Goal: Task Accomplishment & Management: Use online tool/utility

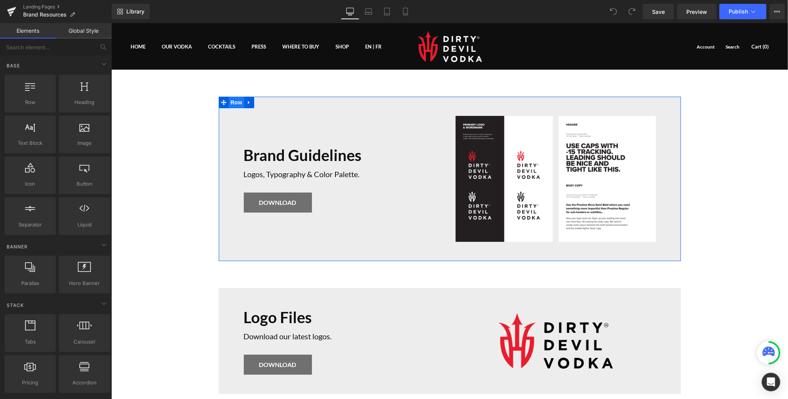
click at [235, 105] on span "Row" at bounding box center [235, 102] width 15 height 12
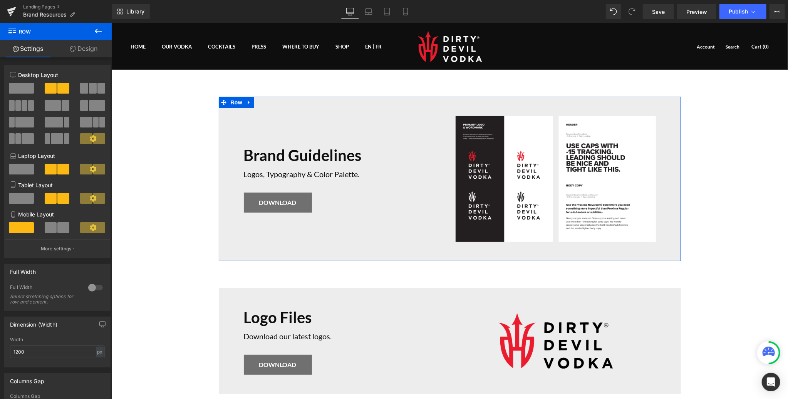
click at [85, 50] on link "Design" at bounding box center [84, 48] width 56 height 17
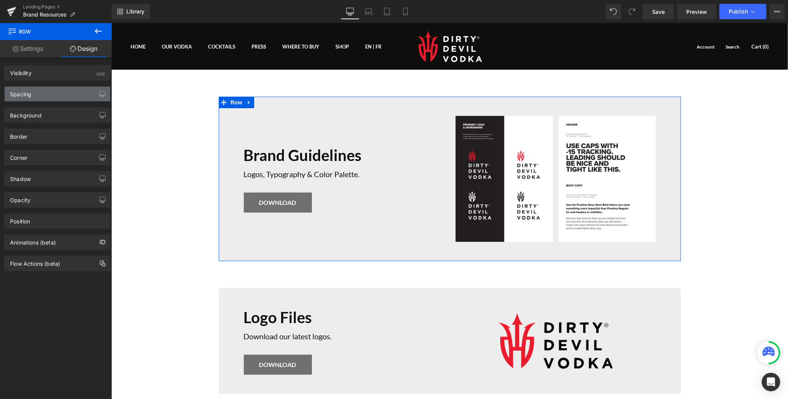
click at [67, 92] on div "Spacing" at bounding box center [58, 94] width 106 height 15
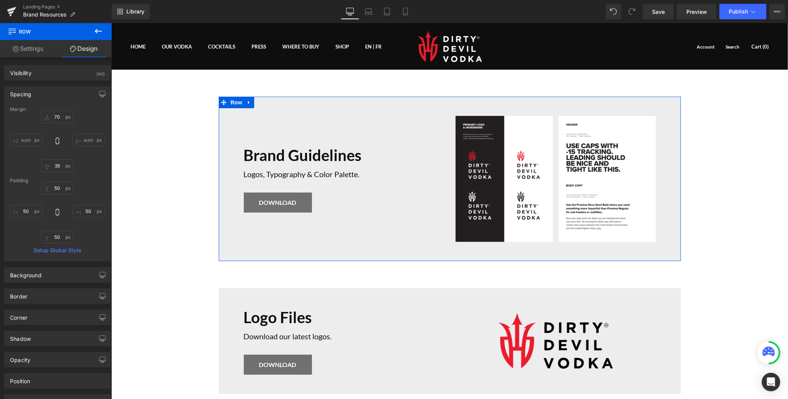
type input "70"
type input "35"
type input "50"
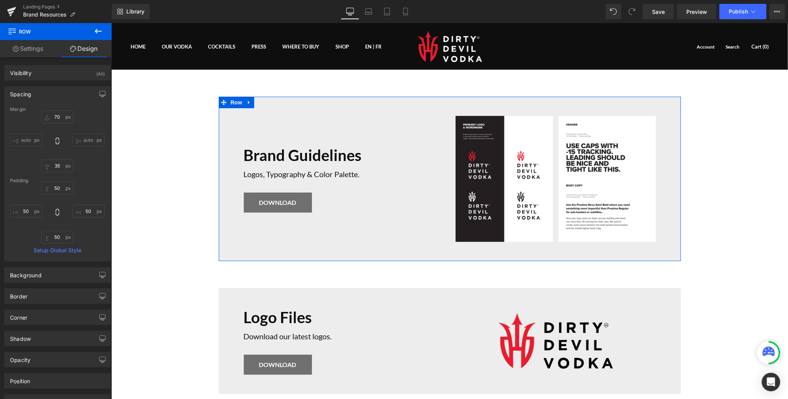
type input "50"
click at [27, 49] on link "Settings" at bounding box center [28, 48] width 56 height 17
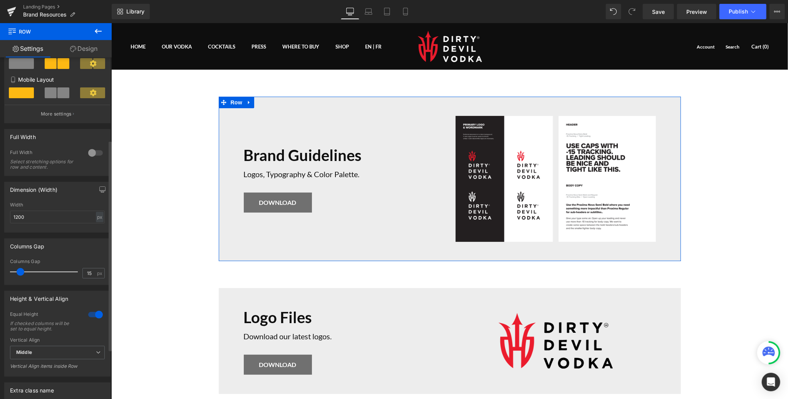
scroll to position [134, 0]
click at [84, 46] on link "Design" at bounding box center [84, 48] width 56 height 17
type input "70"
type input "35"
type input "50"
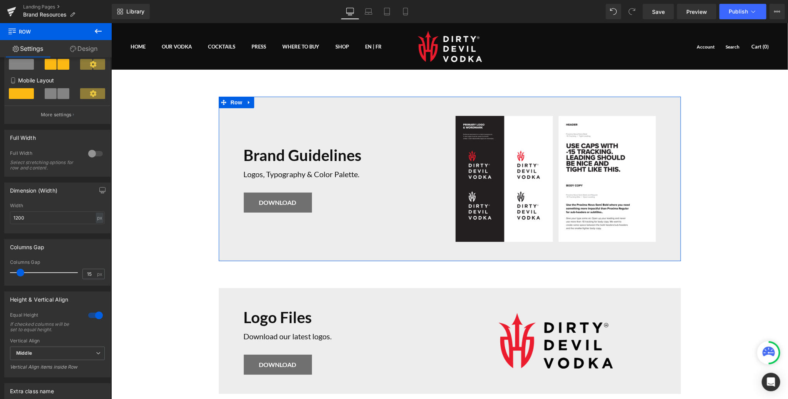
type input "50"
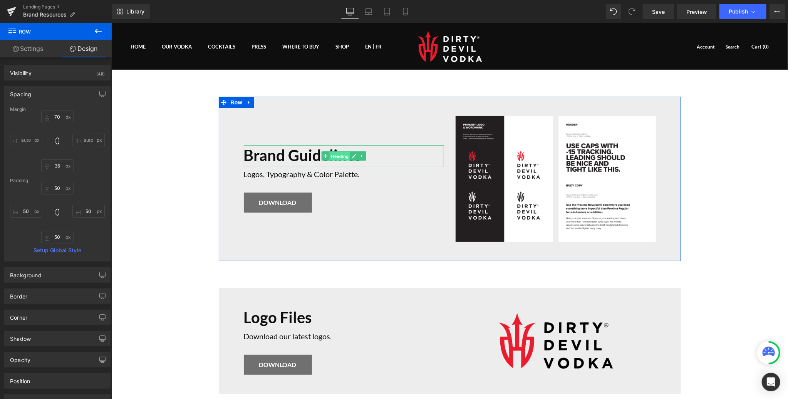
click at [344, 157] on span "Heading" at bounding box center [339, 155] width 21 height 9
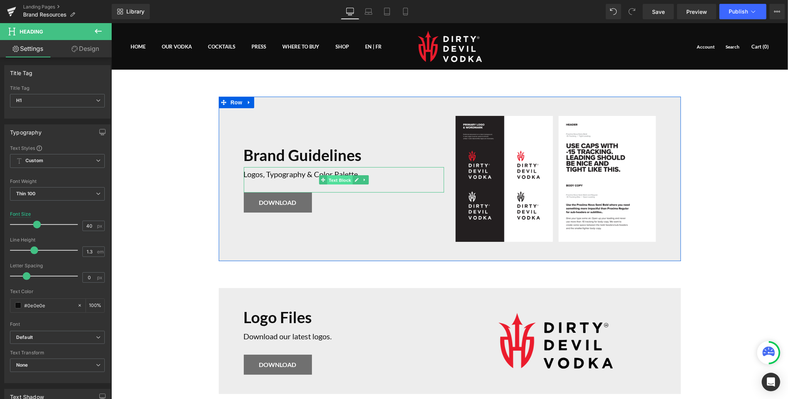
click at [339, 178] on span "Text Block" at bounding box center [339, 179] width 25 height 9
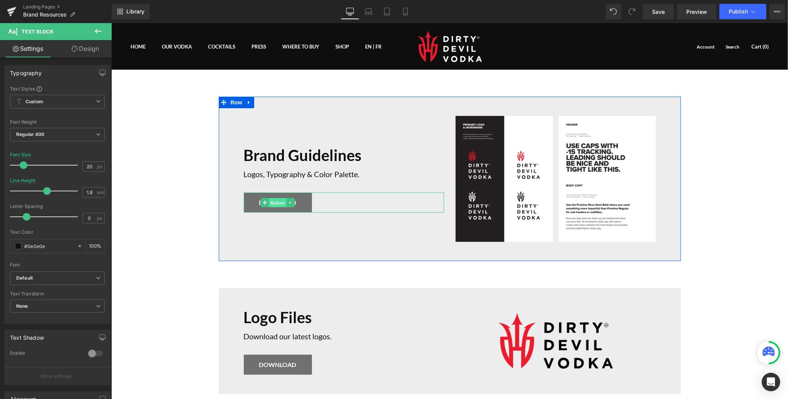
click at [275, 203] on span "Button" at bounding box center [277, 202] width 18 height 9
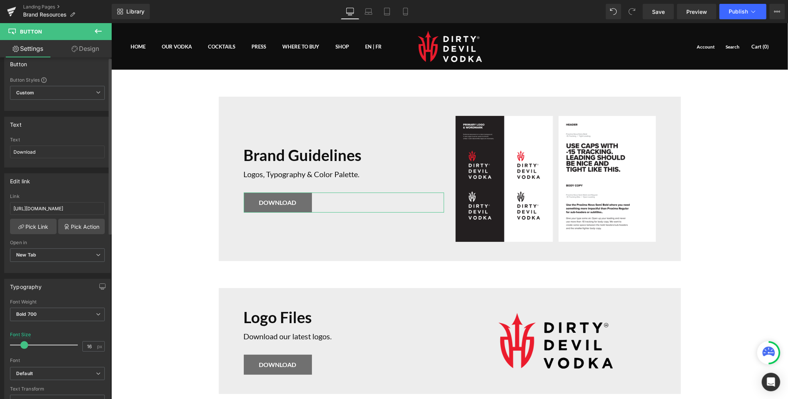
scroll to position [0, 0]
